Goal: Task Accomplishment & Management: Complete application form

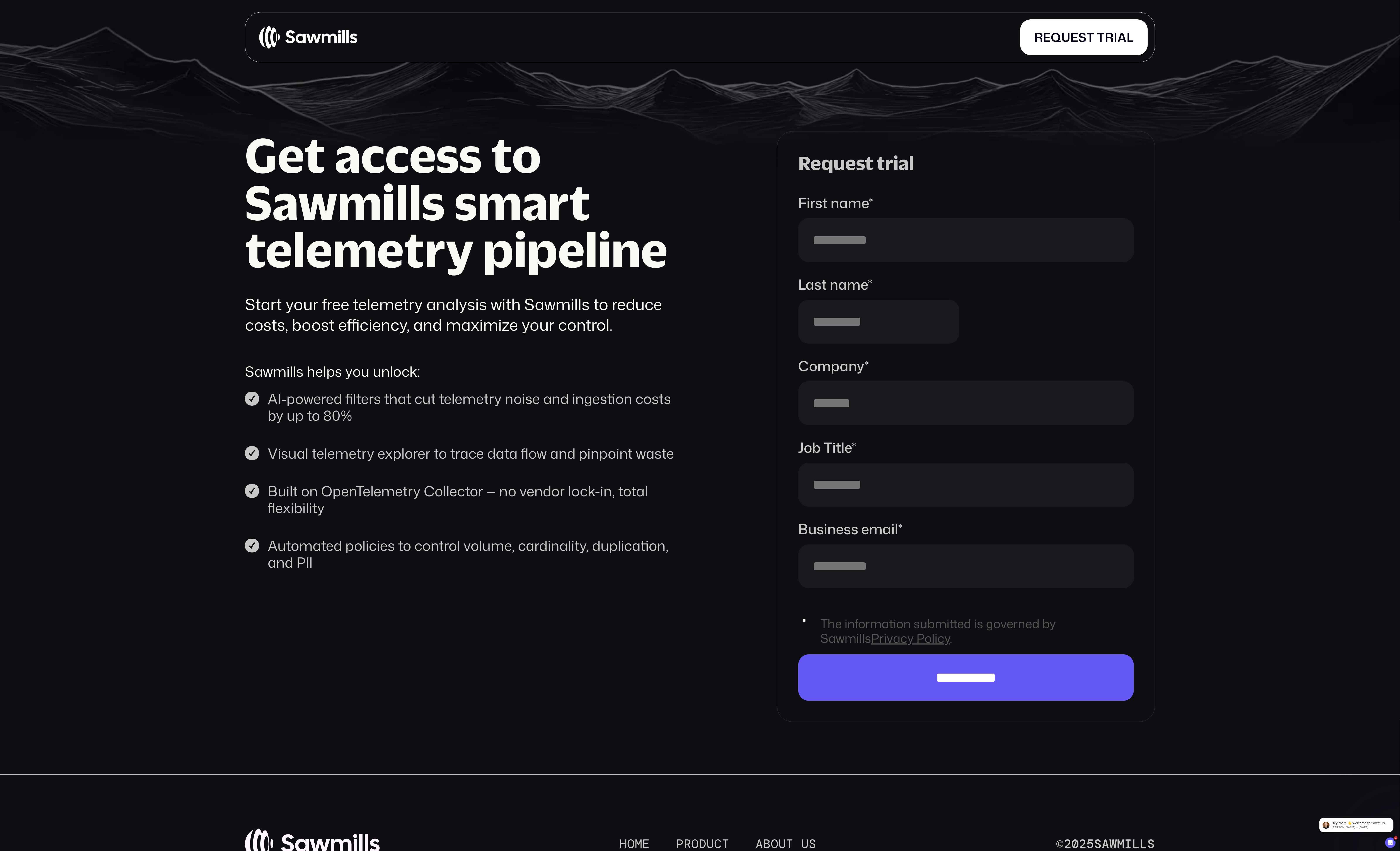
scroll to position [78, 0]
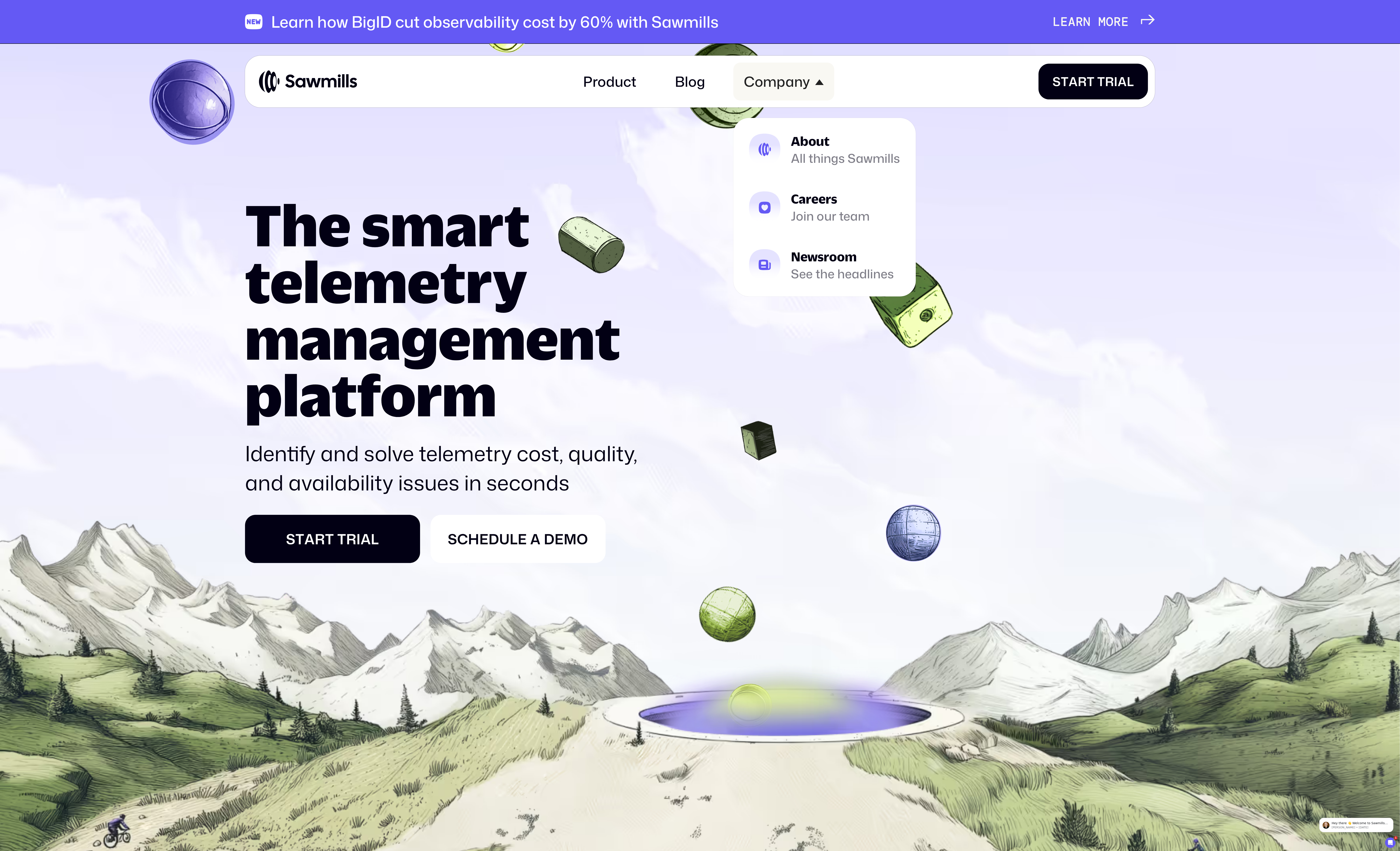
click at [776, 76] on div "Company" at bounding box center [777, 82] width 66 height 17
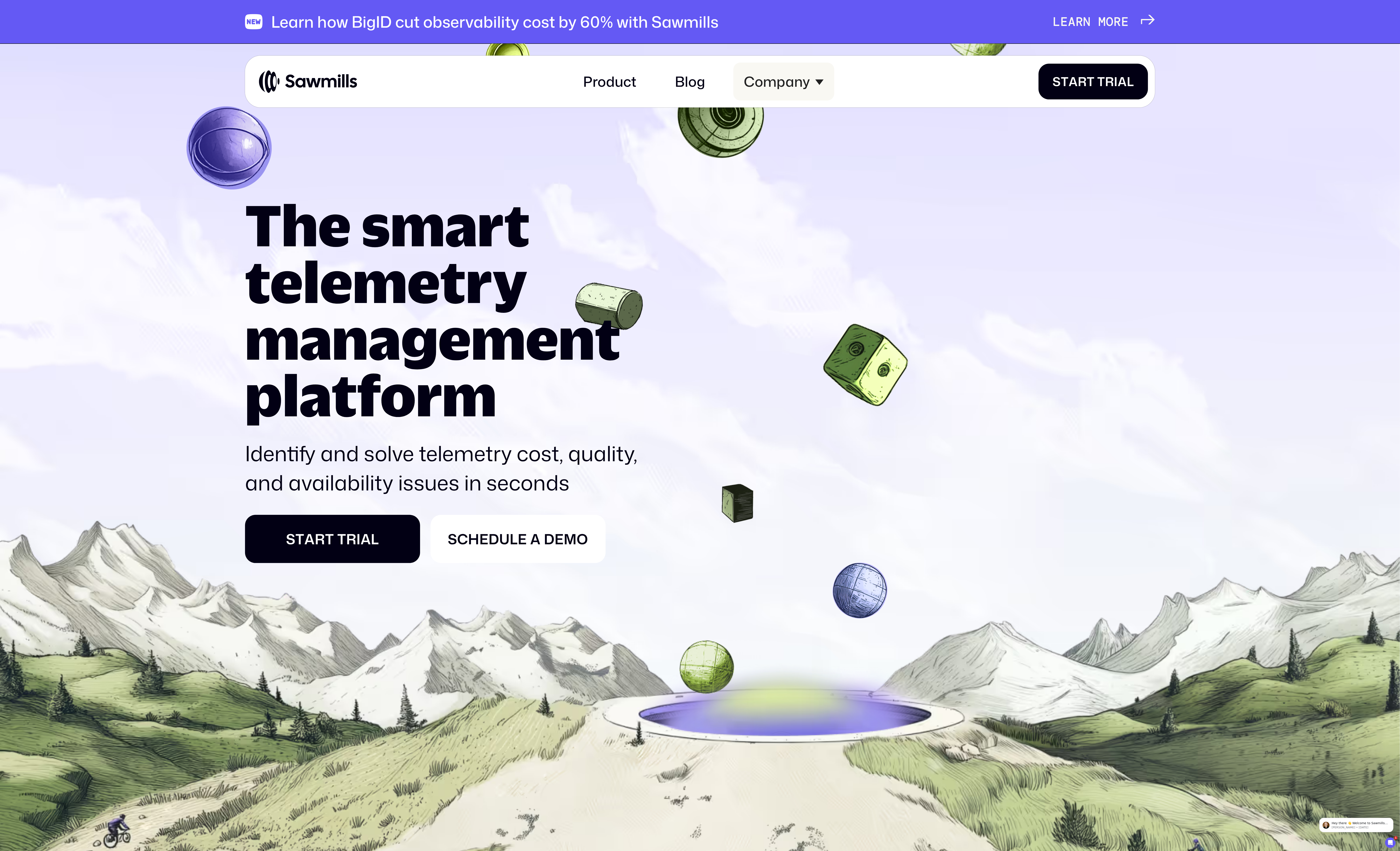
click at [776, 76] on div "Company" at bounding box center [777, 82] width 66 height 17
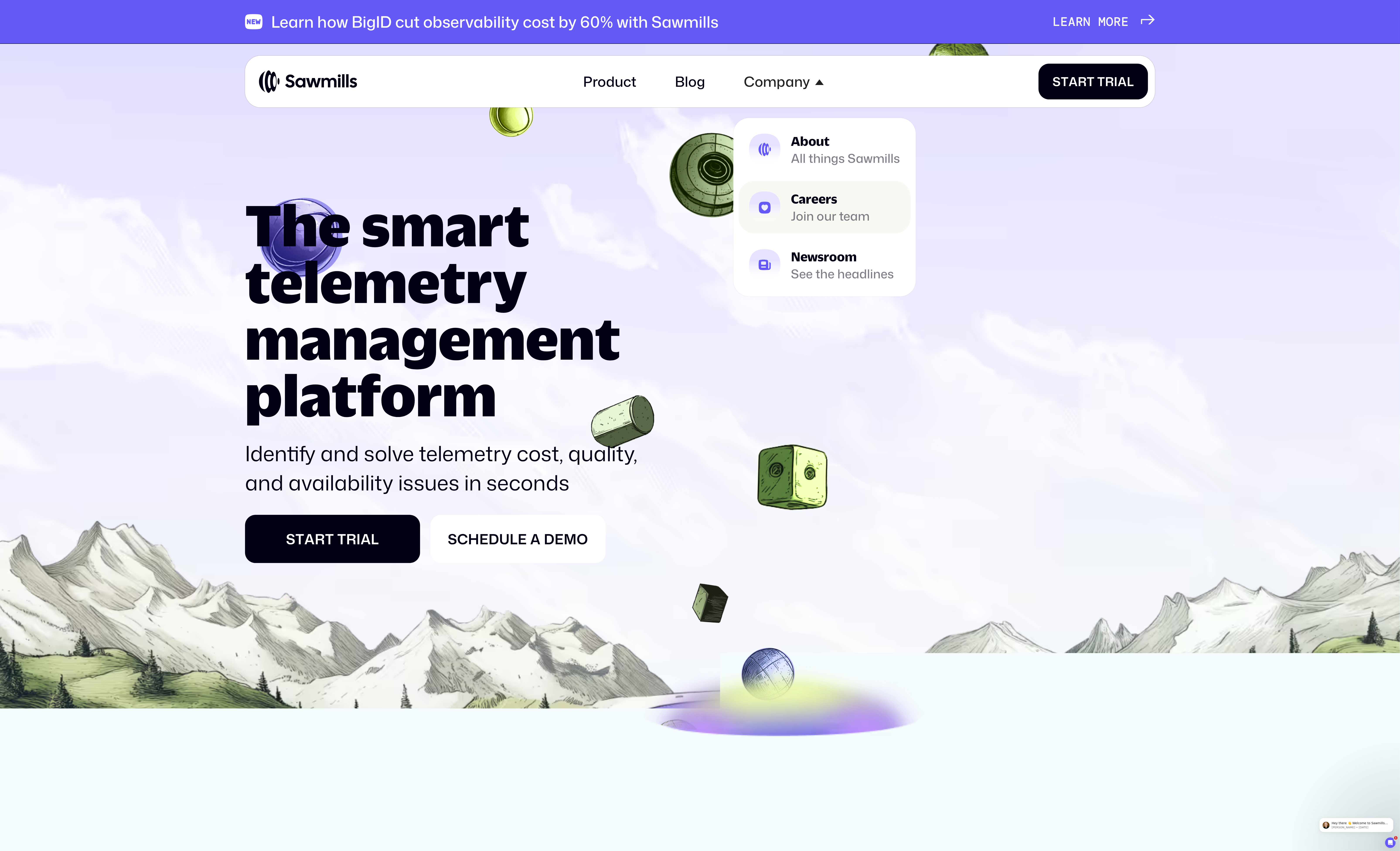
click at [821, 189] on link "Careers Join our team" at bounding box center [824, 207] width 172 height 53
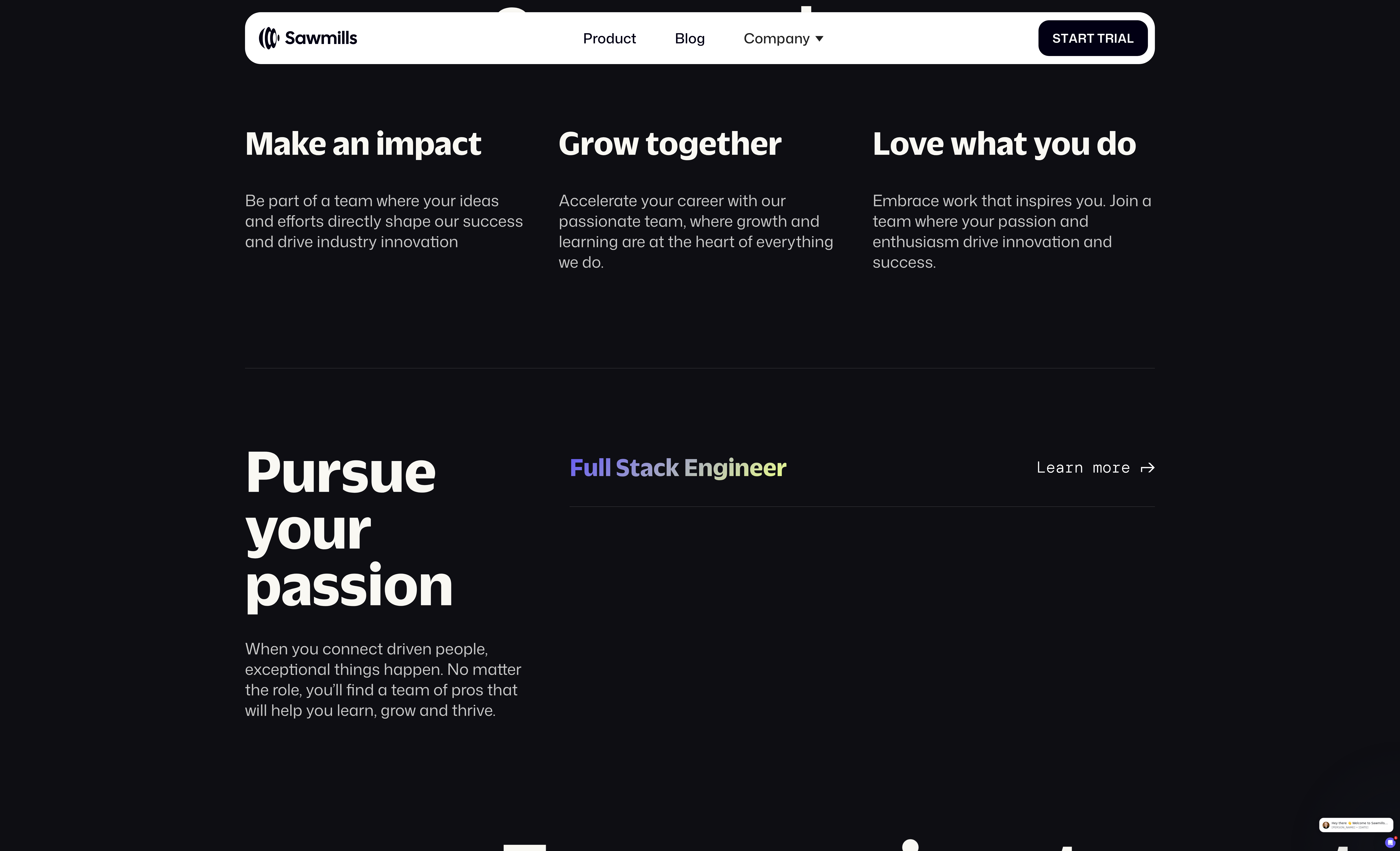
scroll to position [864, 0]
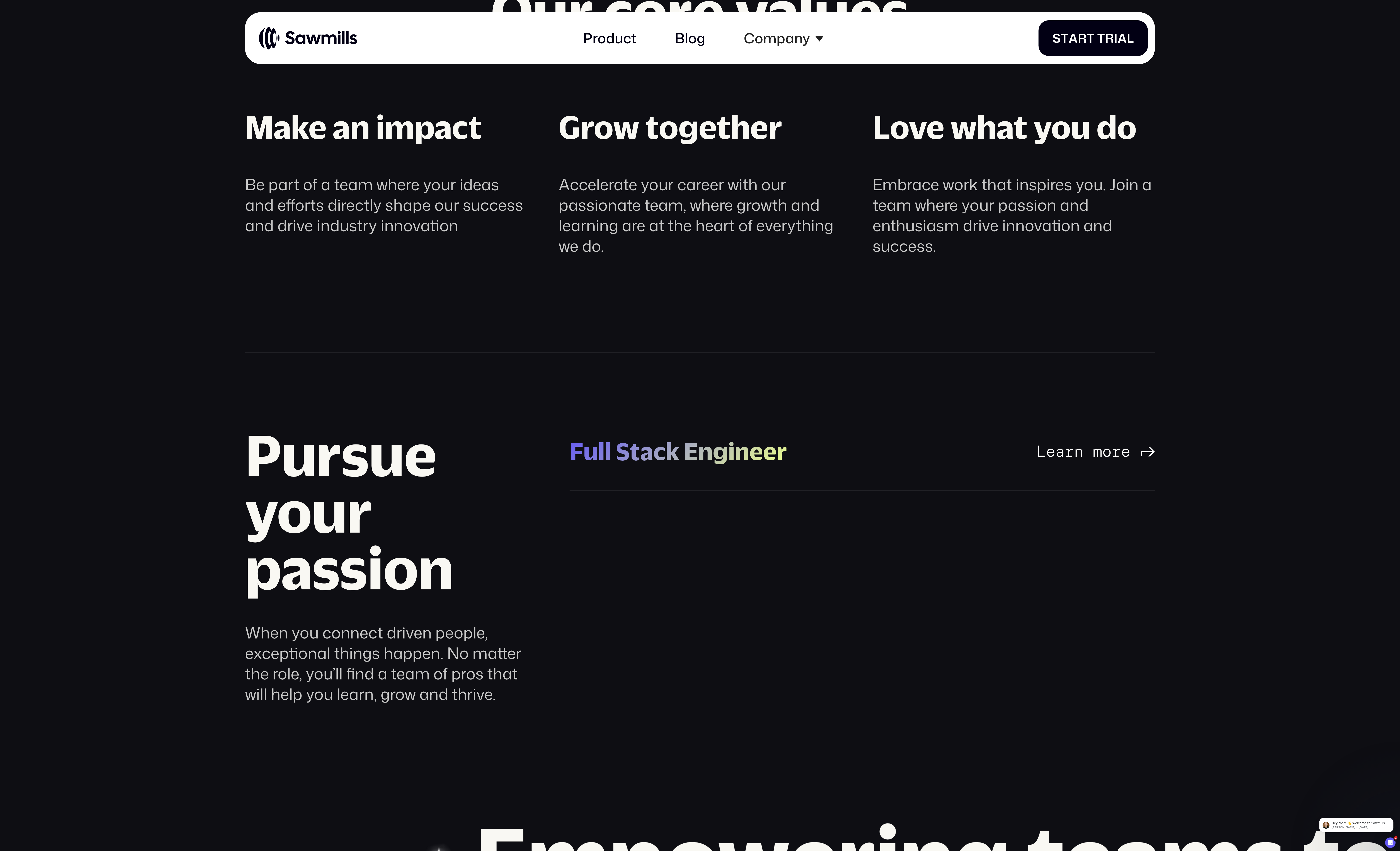
click at [717, 453] on div "Full Stack Engineer" at bounding box center [678, 451] width 217 height 31
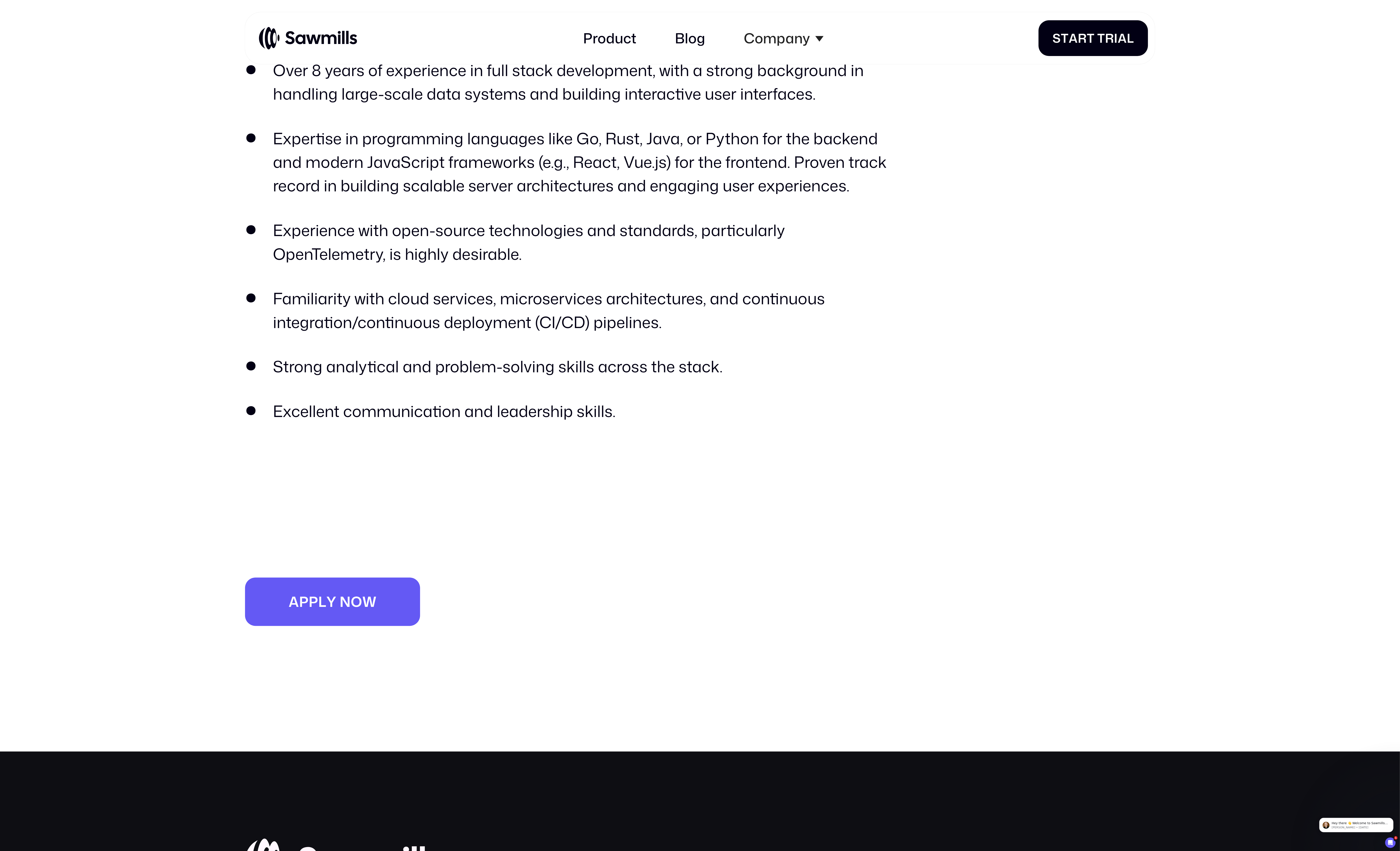
scroll to position [1386, 0]
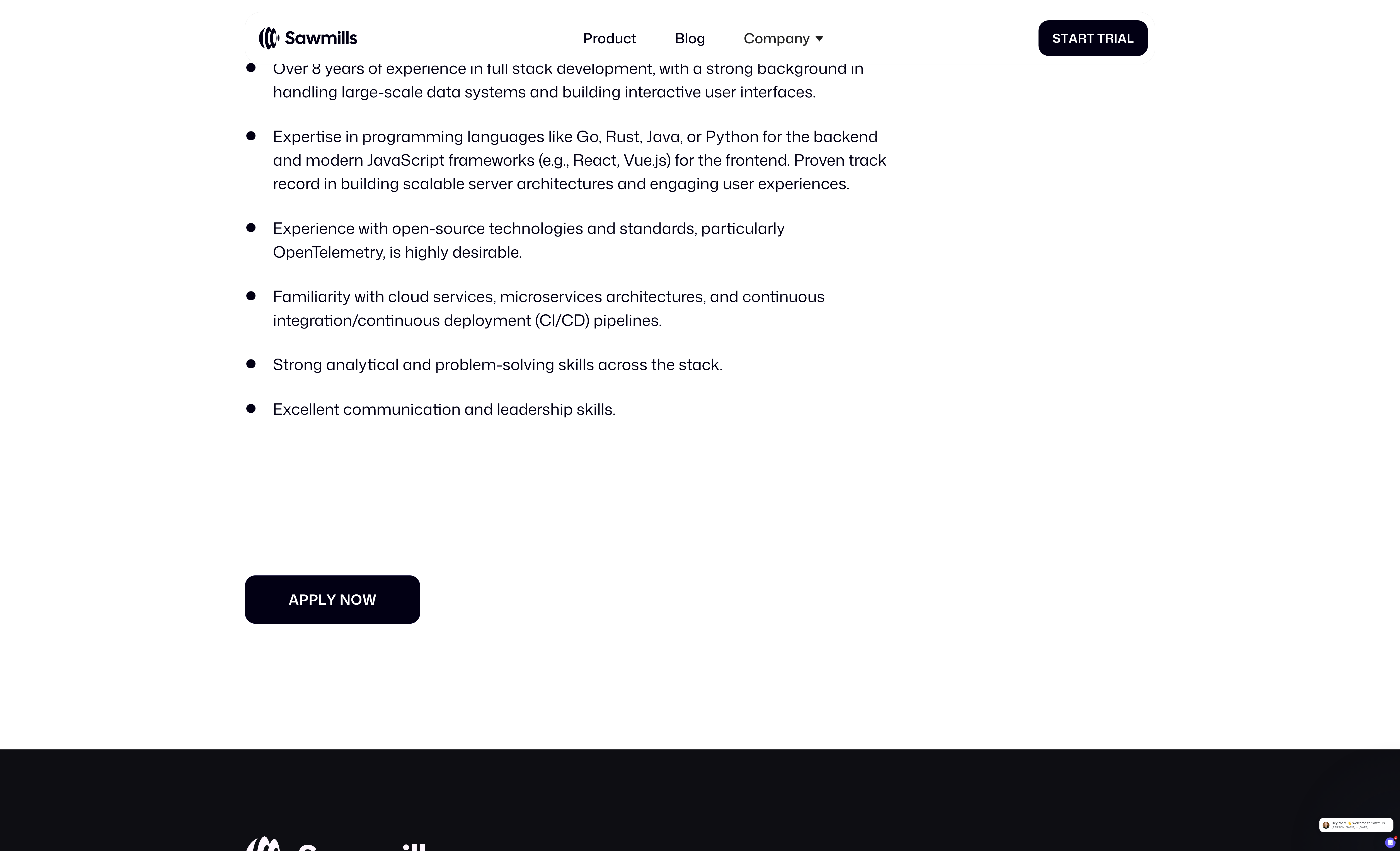
click at [313, 605] on span "p" at bounding box center [313, 599] width 10 height 17
